Goal: Use online tool/utility: Utilize a website feature to perform a specific function

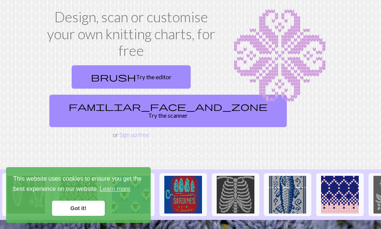
scroll to position [43, 0]
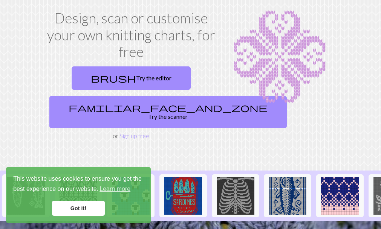
click at [91, 211] on link "Got it!" at bounding box center [78, 207] width 53 height 15
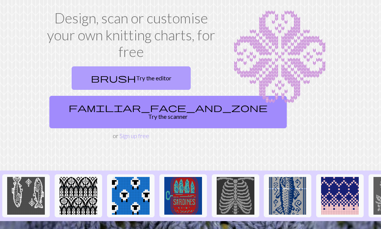
click at [132, 76] on link "brush Try the editor" at bounding box center [131, 77] width 119 height 23
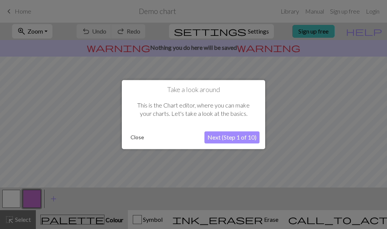
click at [134, 138] on button "Close" at bounding box center [137, 136] width 20 height 11
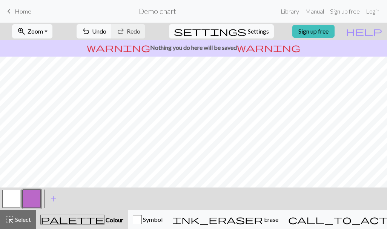
click at [73, 217] on span "palette" at bounding box center [72, 219] width 63 height 11
click at [104, 217] on span "Colour" at bounding box center [113, 219] width 19 height 7
click at [52, 199] on span "add" at bounding box center [53, 198] width 9 height 11
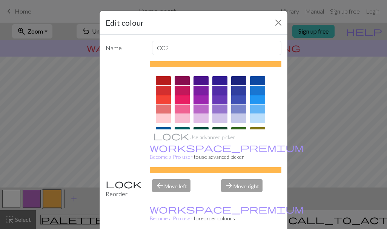
click at [158, 79] on div at bounding box center [163, 80] width 15 height 9
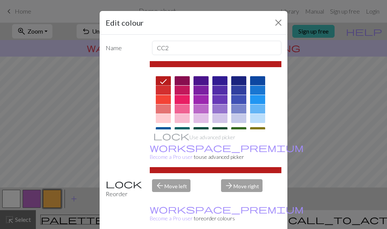
click at [318, 84] on div "Edit colour Name CC2 Use advanced picker workspace_premium Become a Pro user to…" at bounding box center [193, 114] width 387 height 229
